Goal: Transaction & Acquisition: Purchase product/service

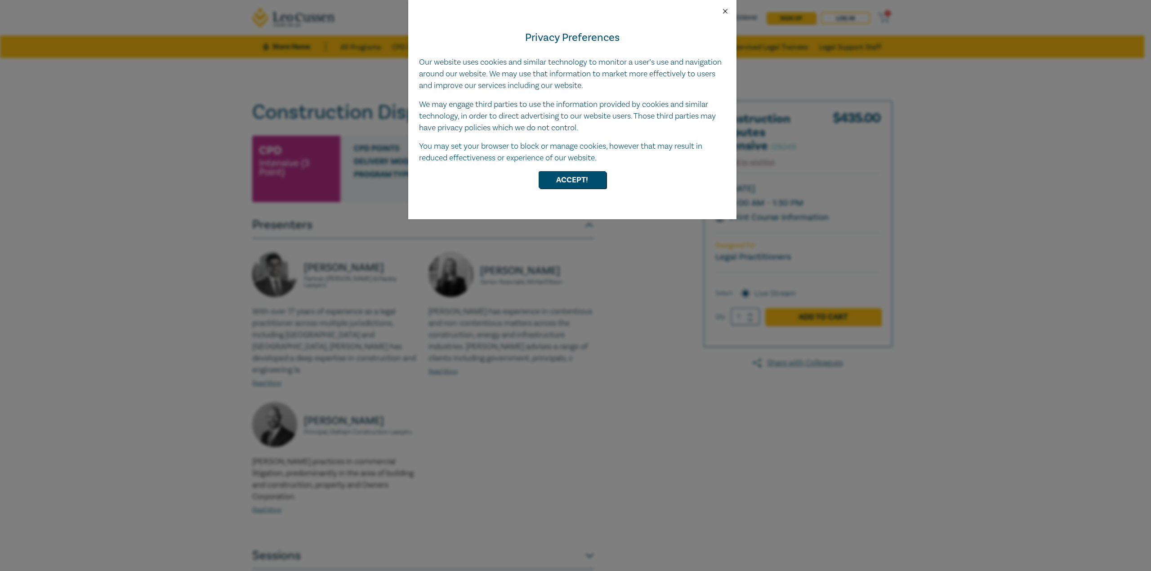
click at [723, 9] on button "Close" at bounding box center [725, 11] width 8 height 8
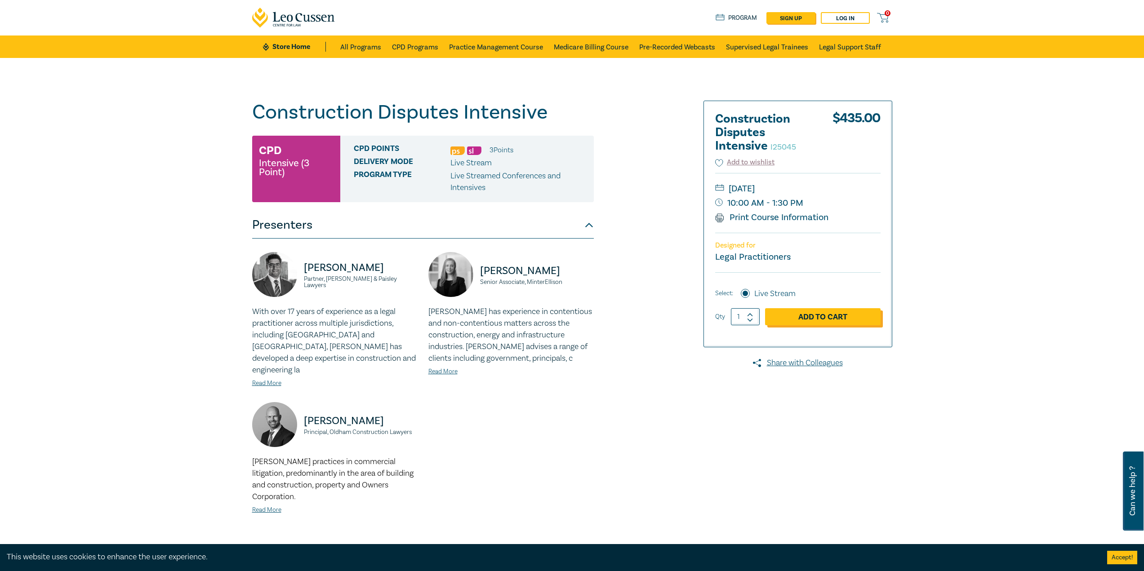
click at [811, 314] on link "Add to Cart" at bounding box center [823, 316] width 116 height 17
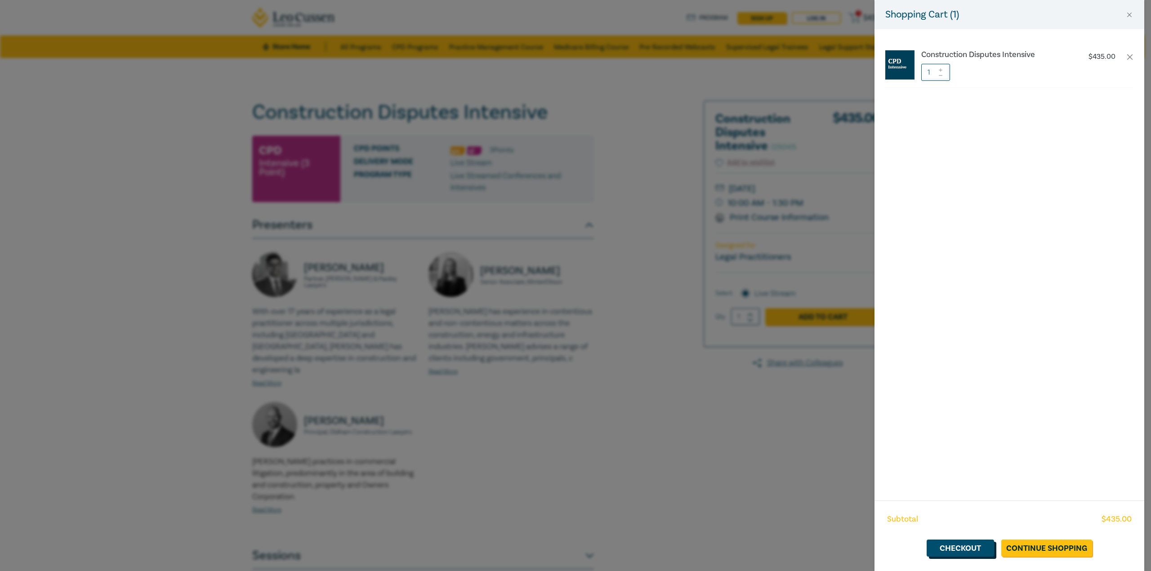
click at [981, 548] on link "Checkout" at bounding box center [960, 548] width 67 height 17
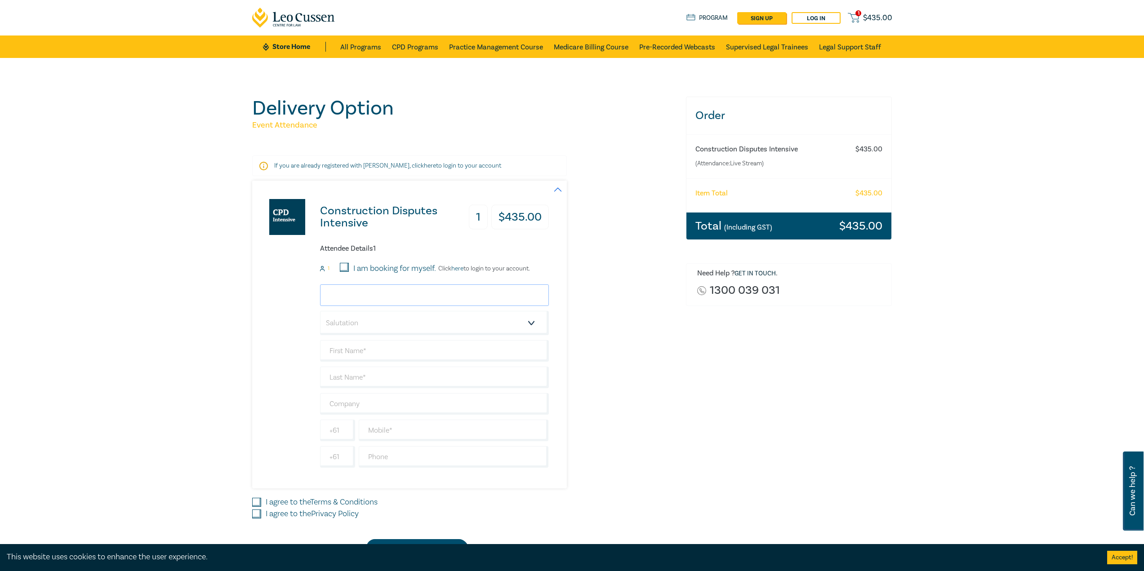
click at [367, 298] on input "email" at bounding box center [434, 296] width 229 height 22
type input "[EMAIL_ADDRESS][DOMAIN_NAME]"
click at [357, 358] on input "text" at bounding box center [434, 351] width 229 height 22
type input "[PERSON_NAME]"
click at [369, 389] on div "[EMAIL_ADDRESS][DOMAIN_NAME] Salutation Mr. Mrs. Ms. Miss Dr. Prof. Other [PERS…" at bounding box center [434, 376] width 229 height 183
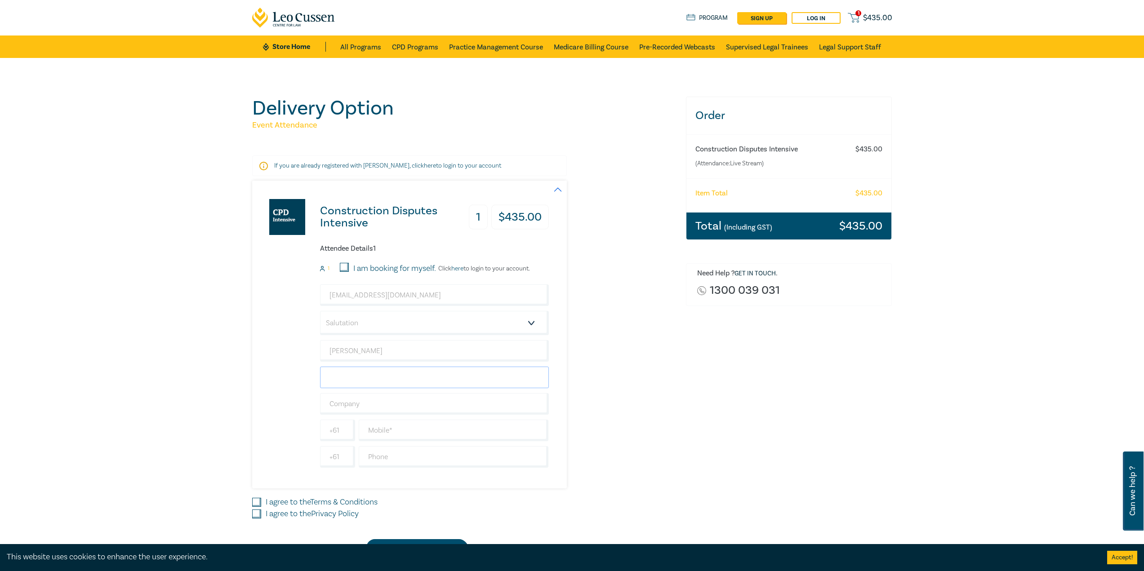
click at [370, 383] on input "text" at bounding box center [434, 378] width 229 height 22
type input "[PERSON_NAME]"
click at [367, 399] on input "text" at bounding box center [434, 404] width 229 height 22
type input "[PERSON_NAME] Law Firm Pty Ltd"
click at [381, 436] on input "text" at bounding box center [454, 431] width 190 height 22
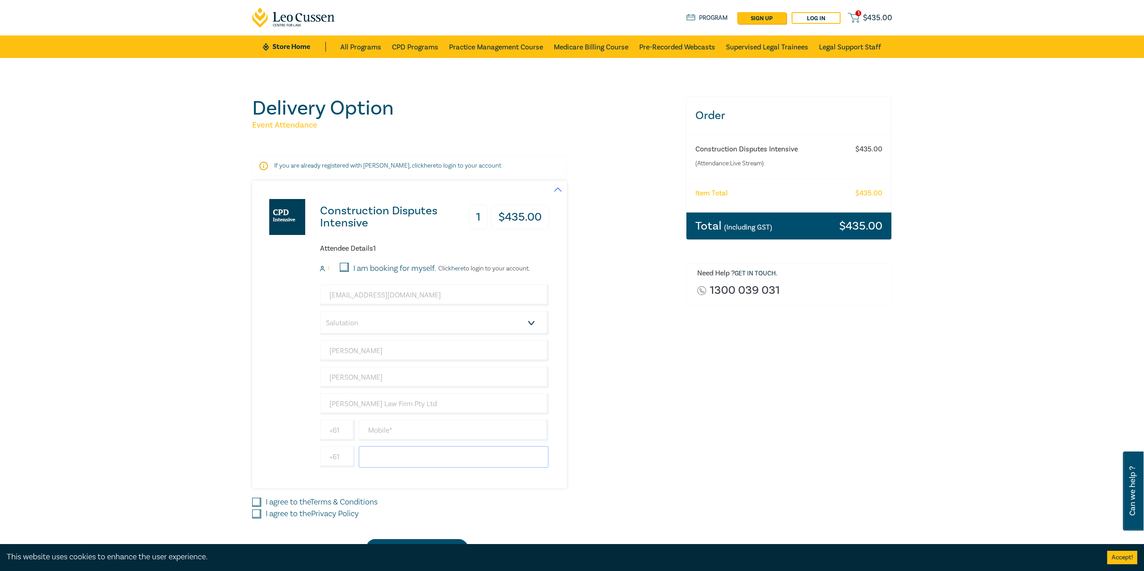
click at [383, 457] on input "text" at bounding box center [454, 457] width 190 height 22
click at [375, 433] on input "text" at bounding box center [454, 431] width 190 height 22
type input "90008900"
click at [597, 418] on div "Construction Disputes Intensive 1 $ 435.00 Attendee Details 1 1 I am booking fo…" at bounding box center [463, 335] width 423 height 308
click at [312, 514] on label "I agree to the Privacy Policy" at bounding box center [312, 514] width 93 height 12
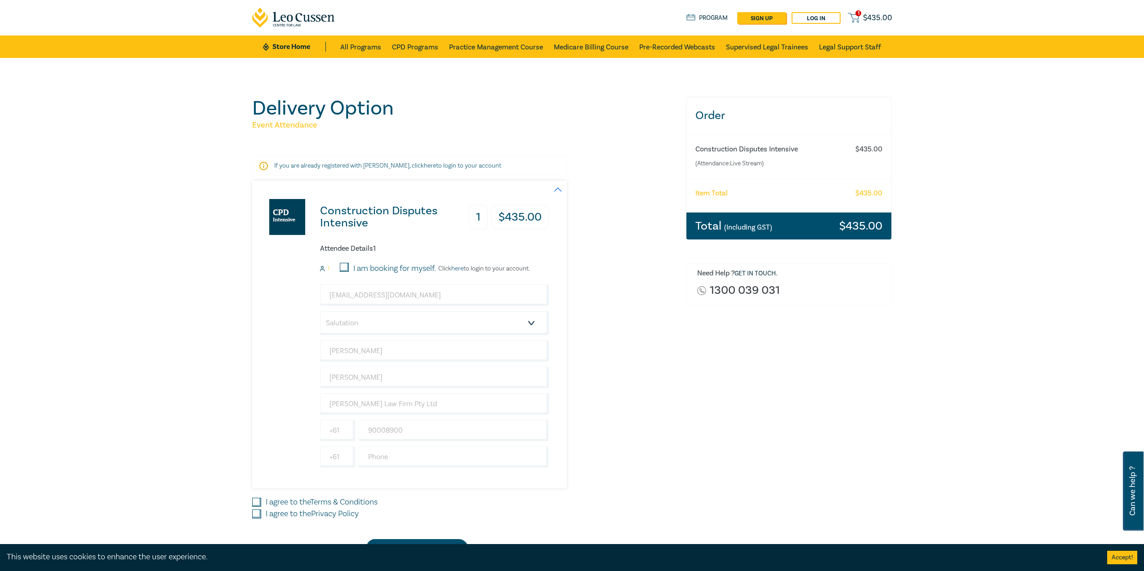
click at [261, 514] on input "I agree to the Privacy Policy" at bounding box center [256, 514] width 9 height 9
checkbox input "true"
click at [318, 501] on link "Terms & Conditions" at bounding box center [343, 502] width 67 height 10
click at [261, 501] on input "I agree to the Terms & Conditions" at bounding box center [256, 502] width 9 height 9
checkbox input "true"
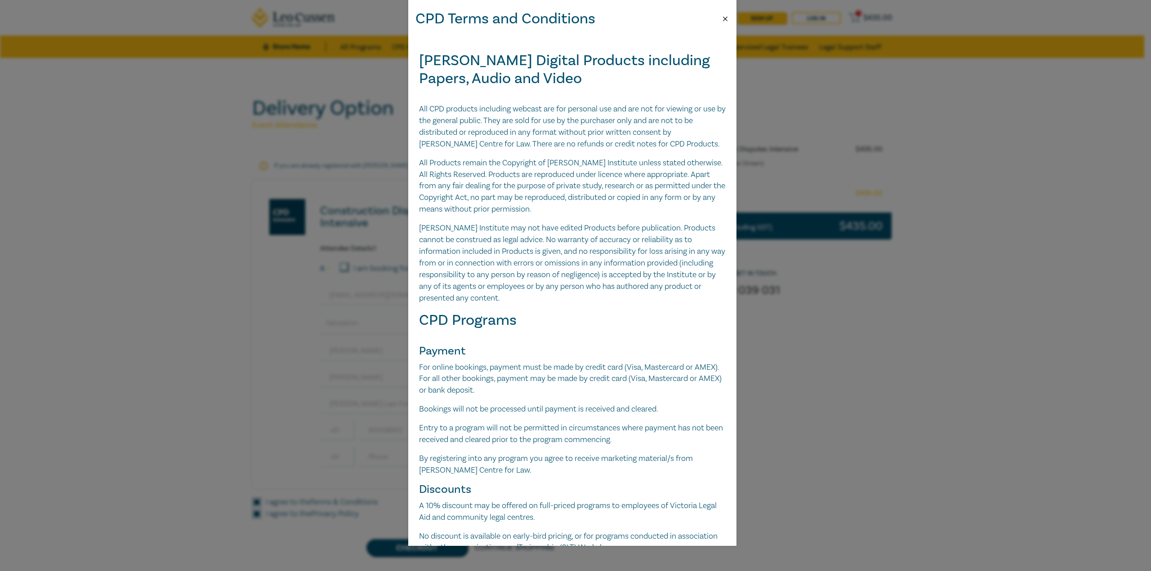
click at [722, 18] on button "Close" at bounding box center [725, 19] width 8 height 8
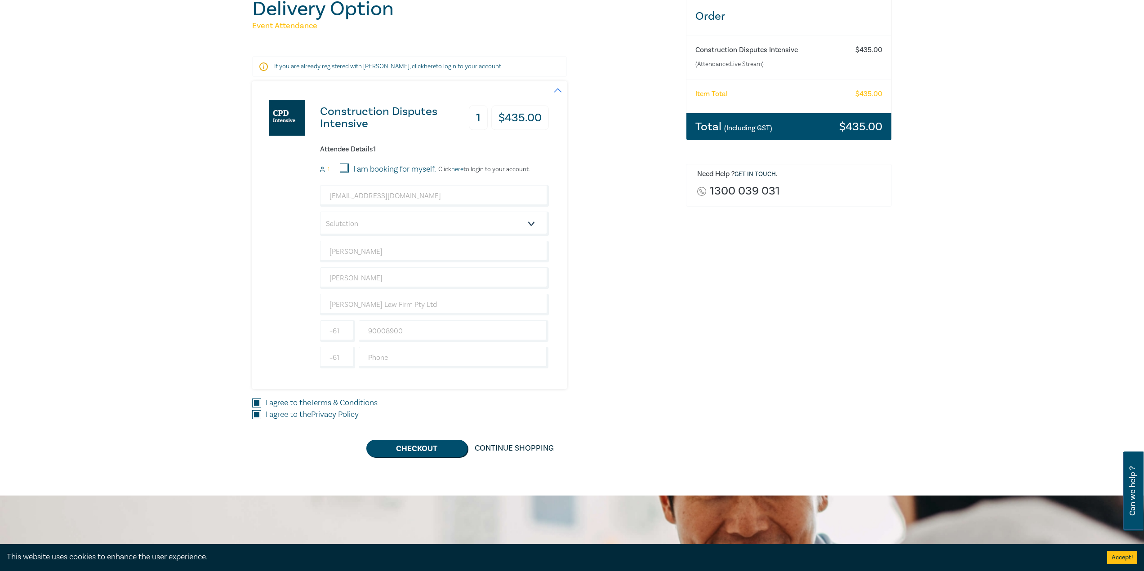
scroll to position [180, 0]
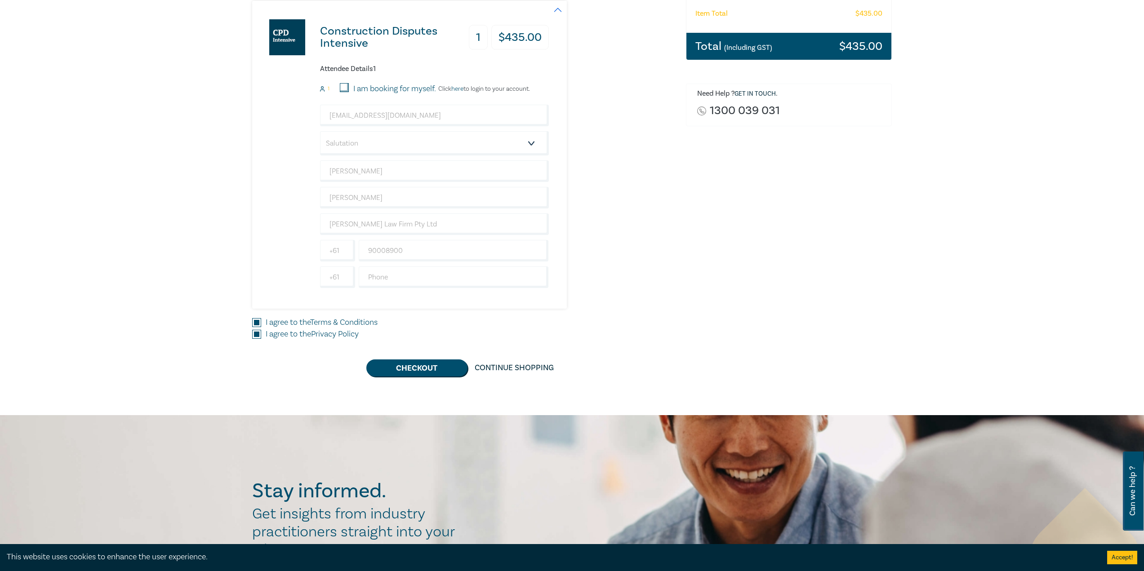
click at [405, 378] on div "Delivery Option Event Attendance If you are already registered with [PERSON_NAM…" at bounding box center [572, 146] width 1144 height 537
click at [405, 370] on button "Checkout" at bounding box center [416, 368] width 101 height 17
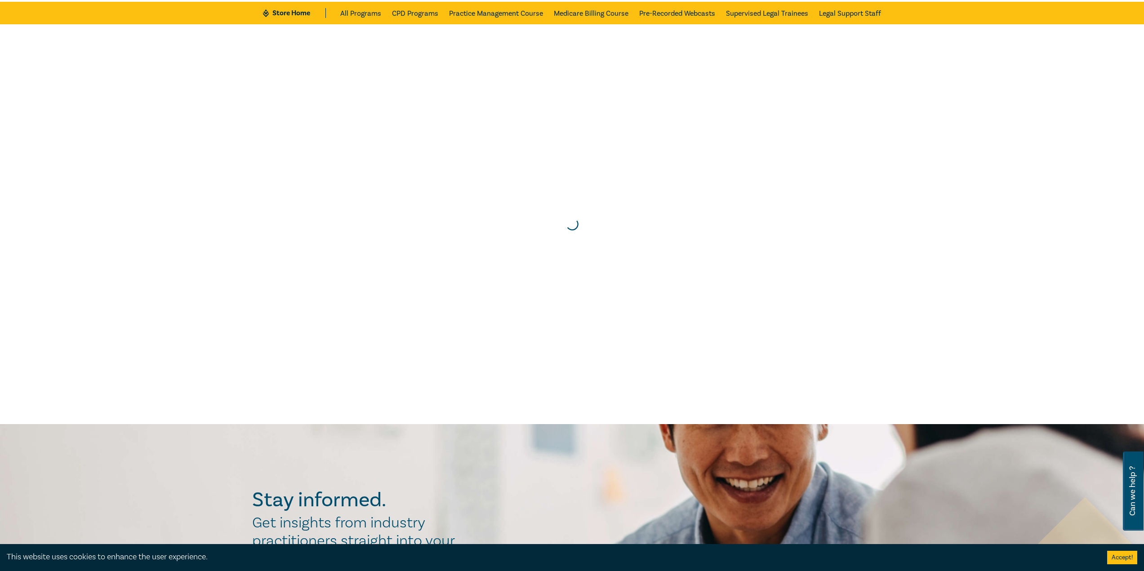
scroll to position [0, 0]
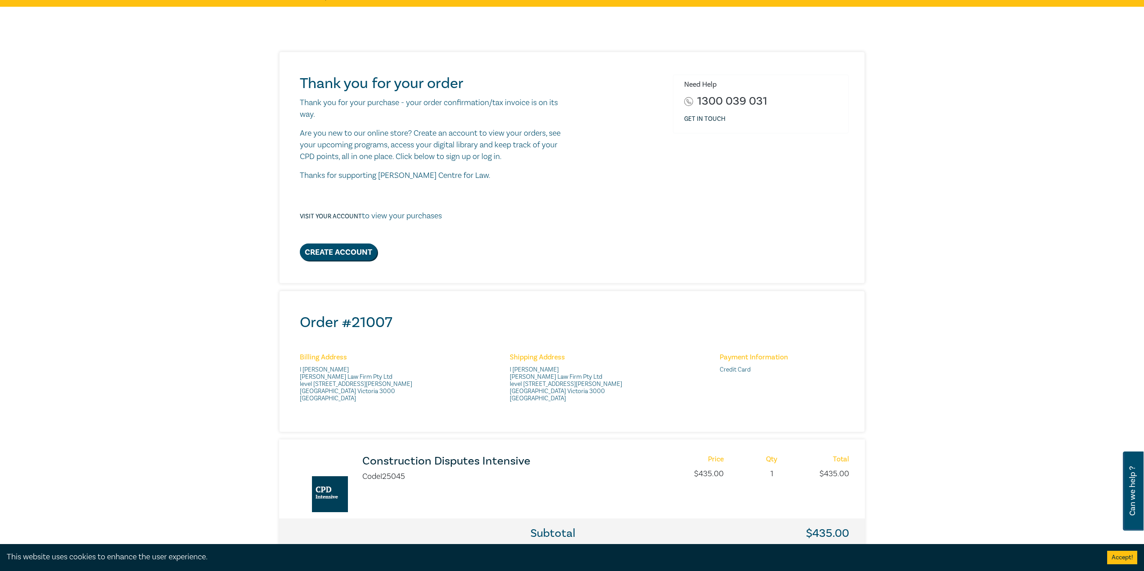
scroll to position [135, 0]
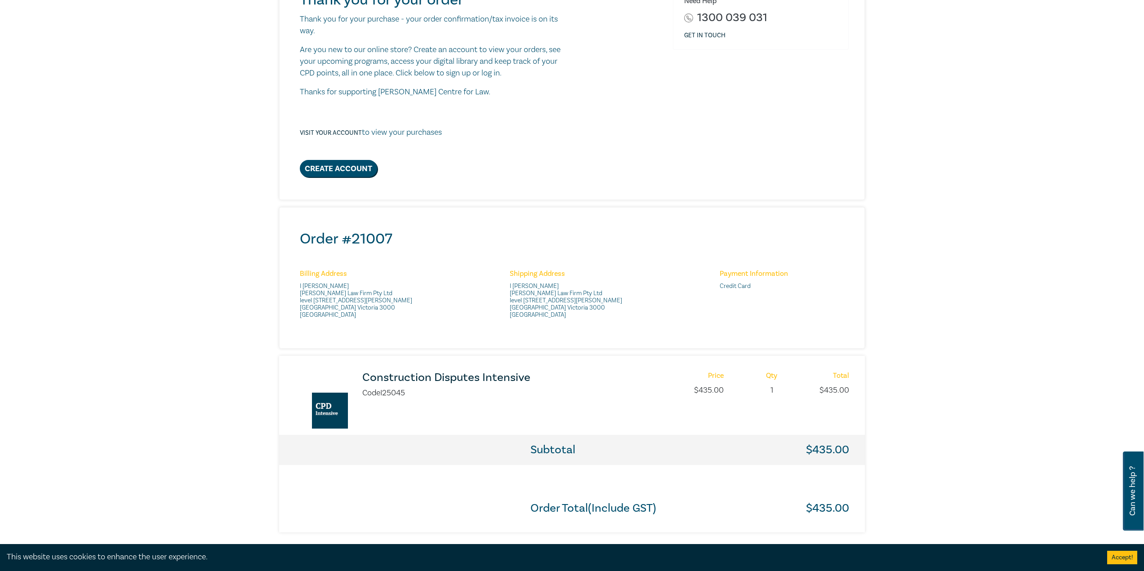
drag, startPoint x: 402, startPoint y: 374, endPoint x: 352, endPoint y: 374, distance: 49.5
click at [352, 374] on div "Construction Disputes Intensive Code I25045 Price $ 435.00 Qty 1 Total $ 435.00" at bounding box center [572, 399] width 554 height 54
drag, startPoint x: 352, startPoint y: 370, endPoint x: 559, endPoint y: 373, distance: 206.4
click at [559, 373] on div "Construction Disputes Intensive Code I25045 Price $ 435.00 Qty 1 Total $ 435.00" at bounding box center [572, 395] width 586 height 79
copy h3 "Construction Disputes Intensive"
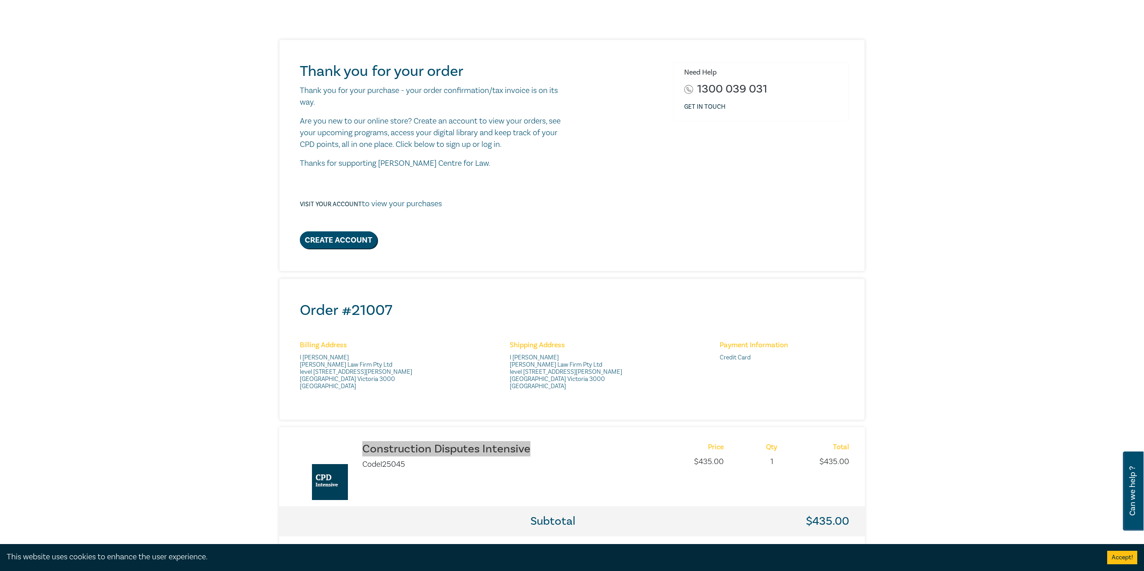
scroll to position [0, 0]
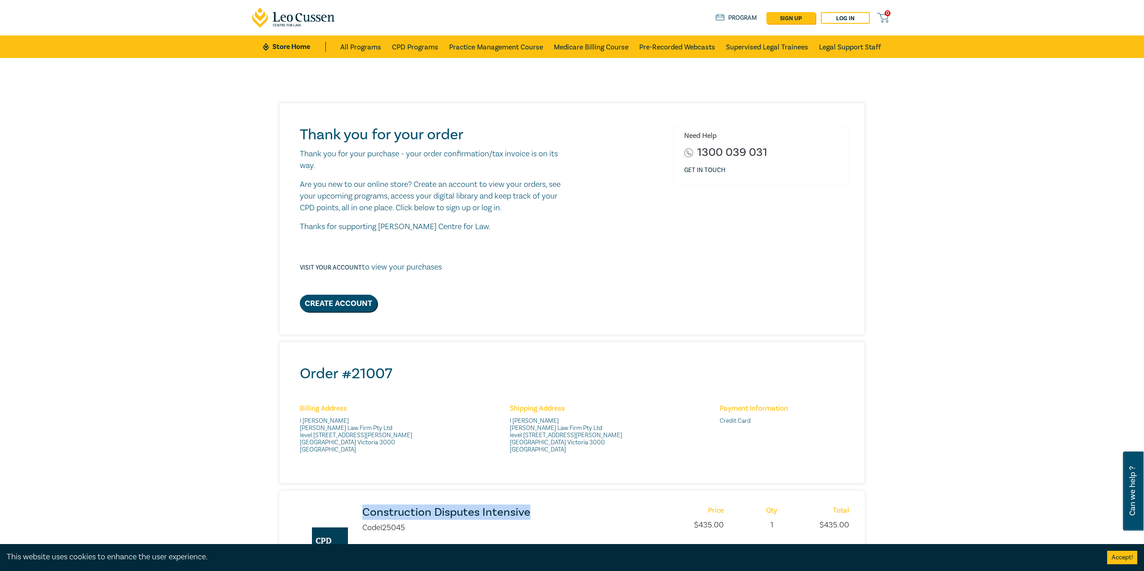
click at [1007, 414] on div "Thank you for your order Thank you for your purchase - your order confirmation/…" at bounding box center [572, 385] width 1144 height 654
